Goal: Understand process/instructions: Learn how to perform a task or action

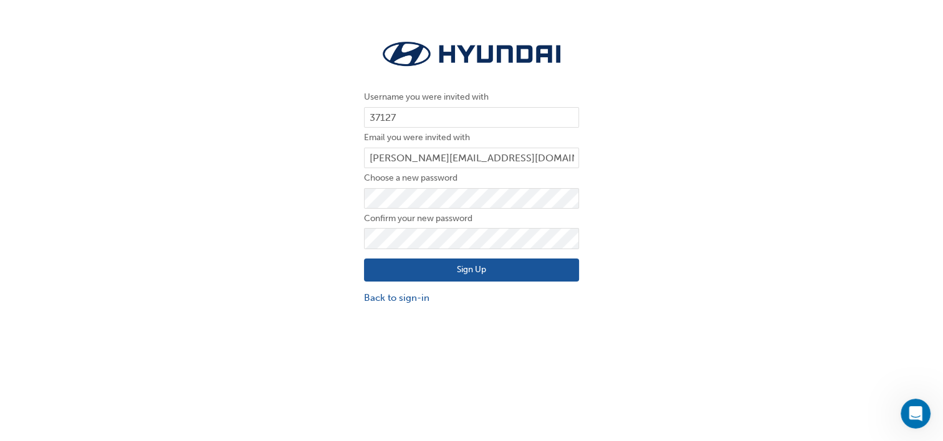
click at [472, 266] on button "Sign Up" at bounding box center [471, 271] width 215 height 24
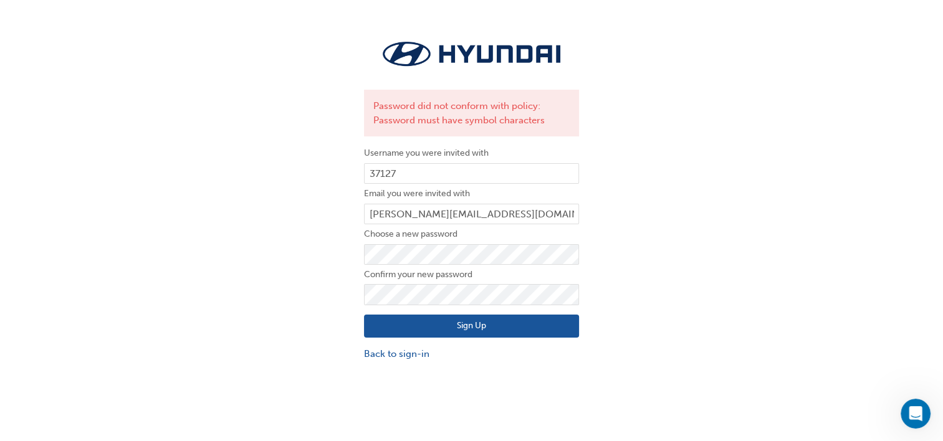
click at [541, 337] on div "Sign Up Back to sign-in" at bounding box center [471, 334] width 215 height 56
click at [536, 325] on button "Sign Up" at bounding box center [471, 327] width 215 height 24
click at [547, 329] on button "Sign Up" at bounding box center [471, 327] width 215 height 24
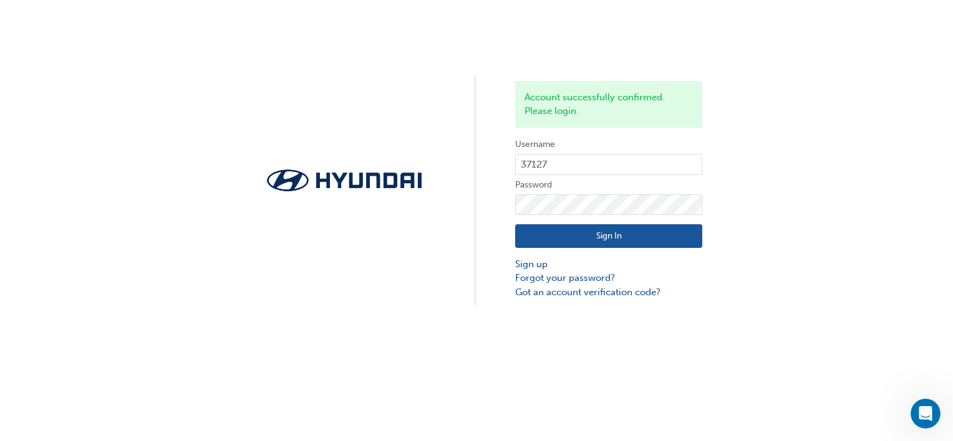
click at [659, 234] on button "Sign In" at bounding box center [608, 236] width 187 height 24
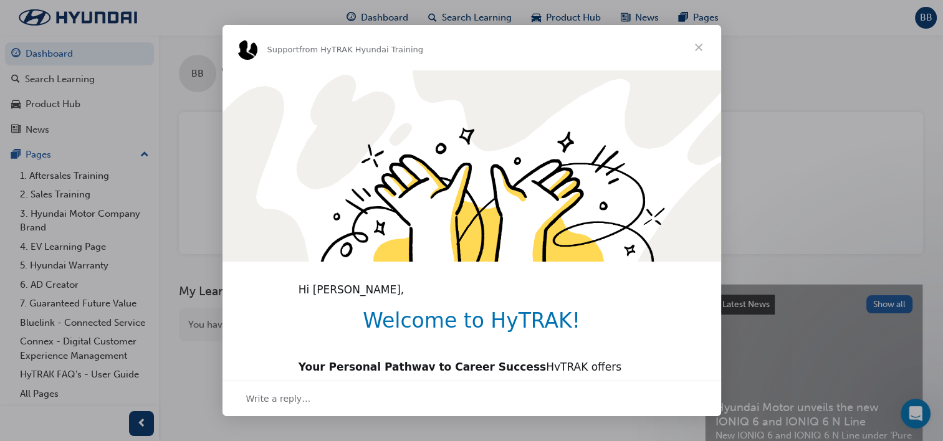
click at [698, 47] on span "Close" at bounding box center [698, 47] width 45 height 45
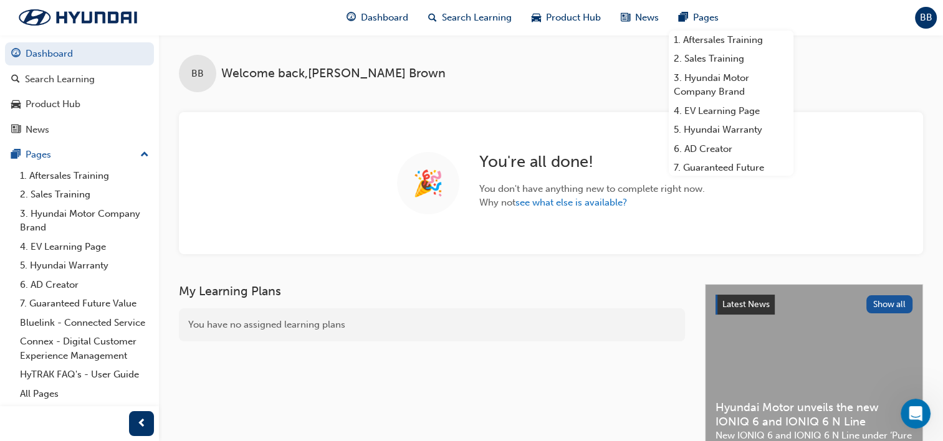
click at [517, 58] on div "BB Welcome back , Becky Brown" at bounding box center [551, 63] width 784 height 57
click at [26, 285] on link "6. AD Creator" at bounding box center [84, 285] width 139 height 19
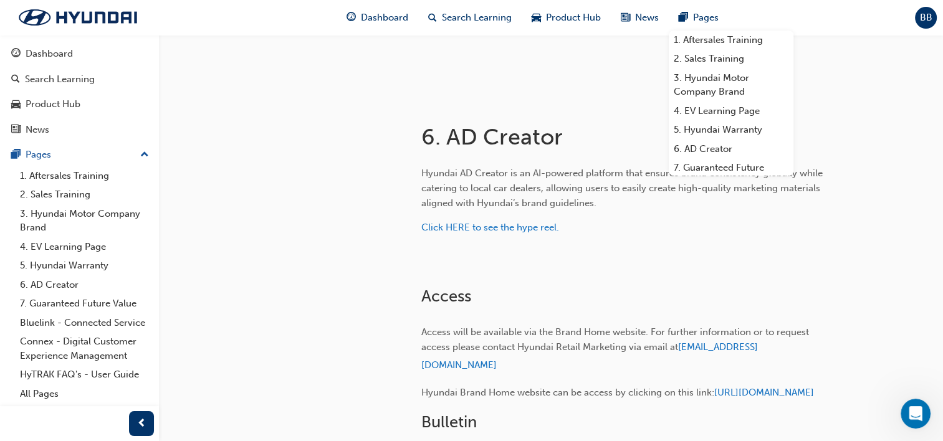
scroll to position [187, 0]
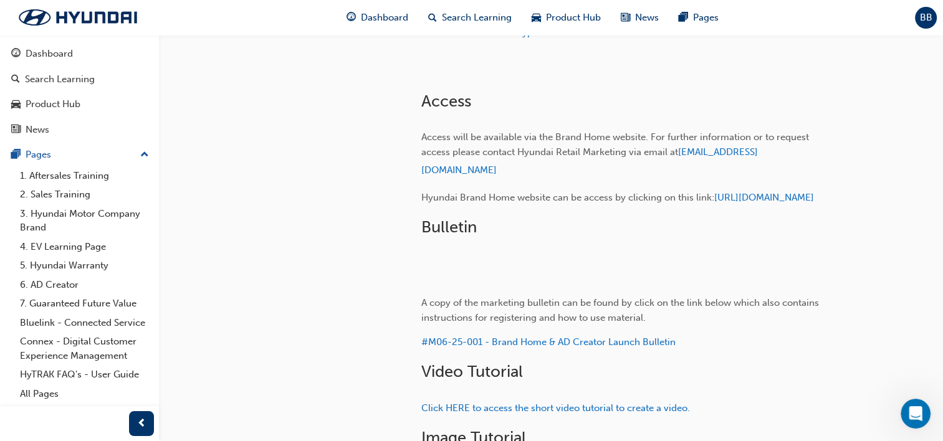
scroll to position [561, 0]
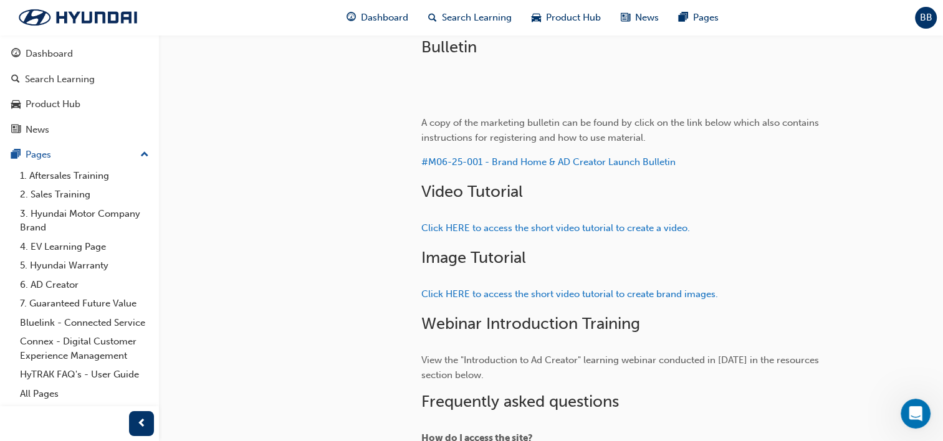
click at [715, 23] on span "[URL][DOMAIN_NAME]" at bounding box center [765, 17] width 100 height 11
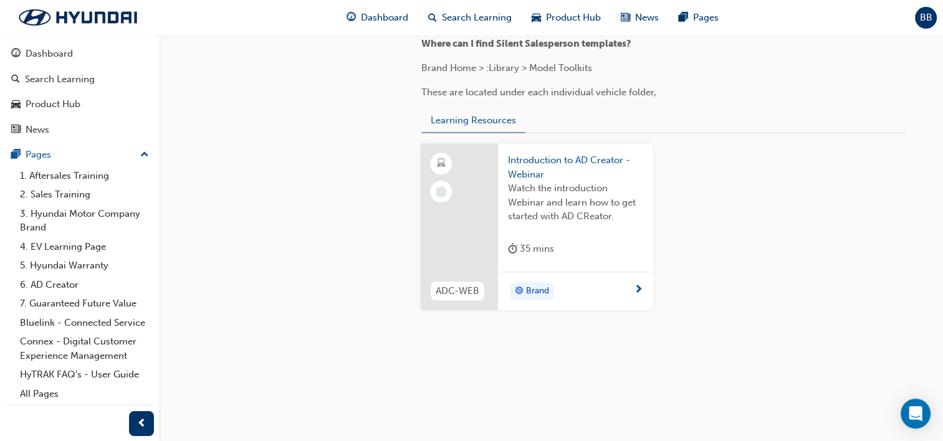
scroll to position [1247, 0]
drag, startPoint x: 591, startPoint y: 278, endPoint x: 657, endPoint y: 272, distance: 66.3
click at [76, 283] on link "6. AD Creator" at bounding box center [84, 285] width 139 height 19
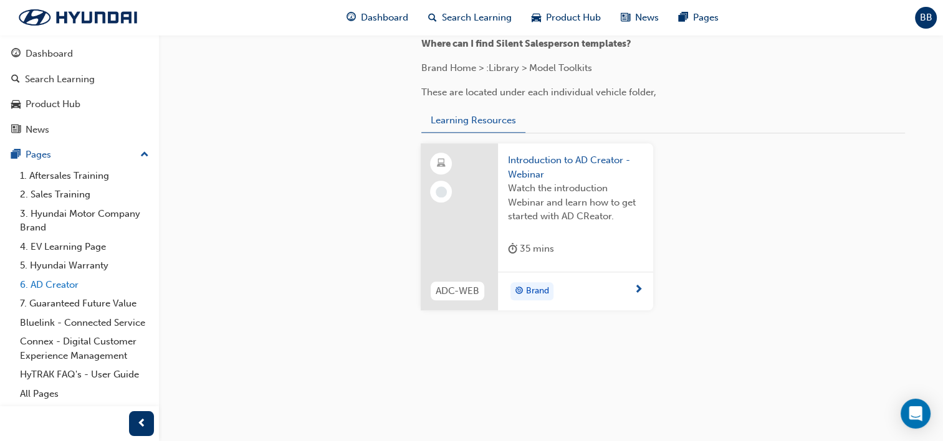
click at [78, 283] on link "6. AD Creator" at bounding box center [84, 285] width 139 height 19
click at [54, 287] on link "6. AD Creator" at bounding box center [84, 285] width 139 height 19
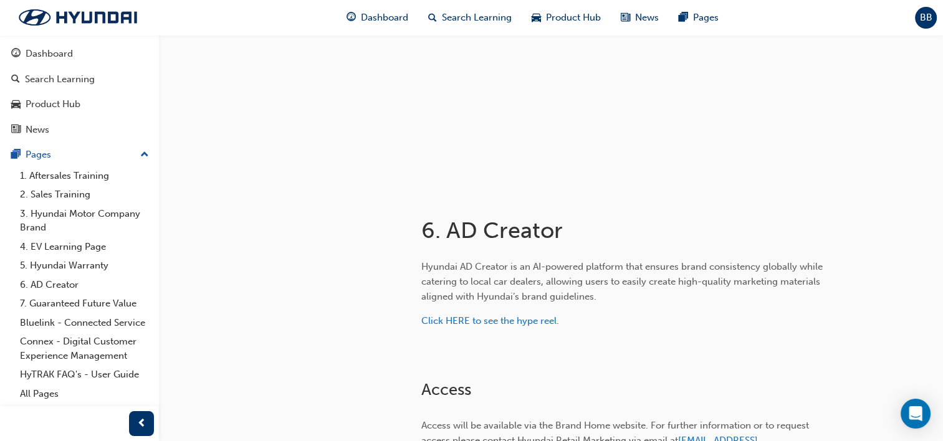
scroll to position [0, 0]
